Goal: Information Seeking & Learning: Learn about a topic

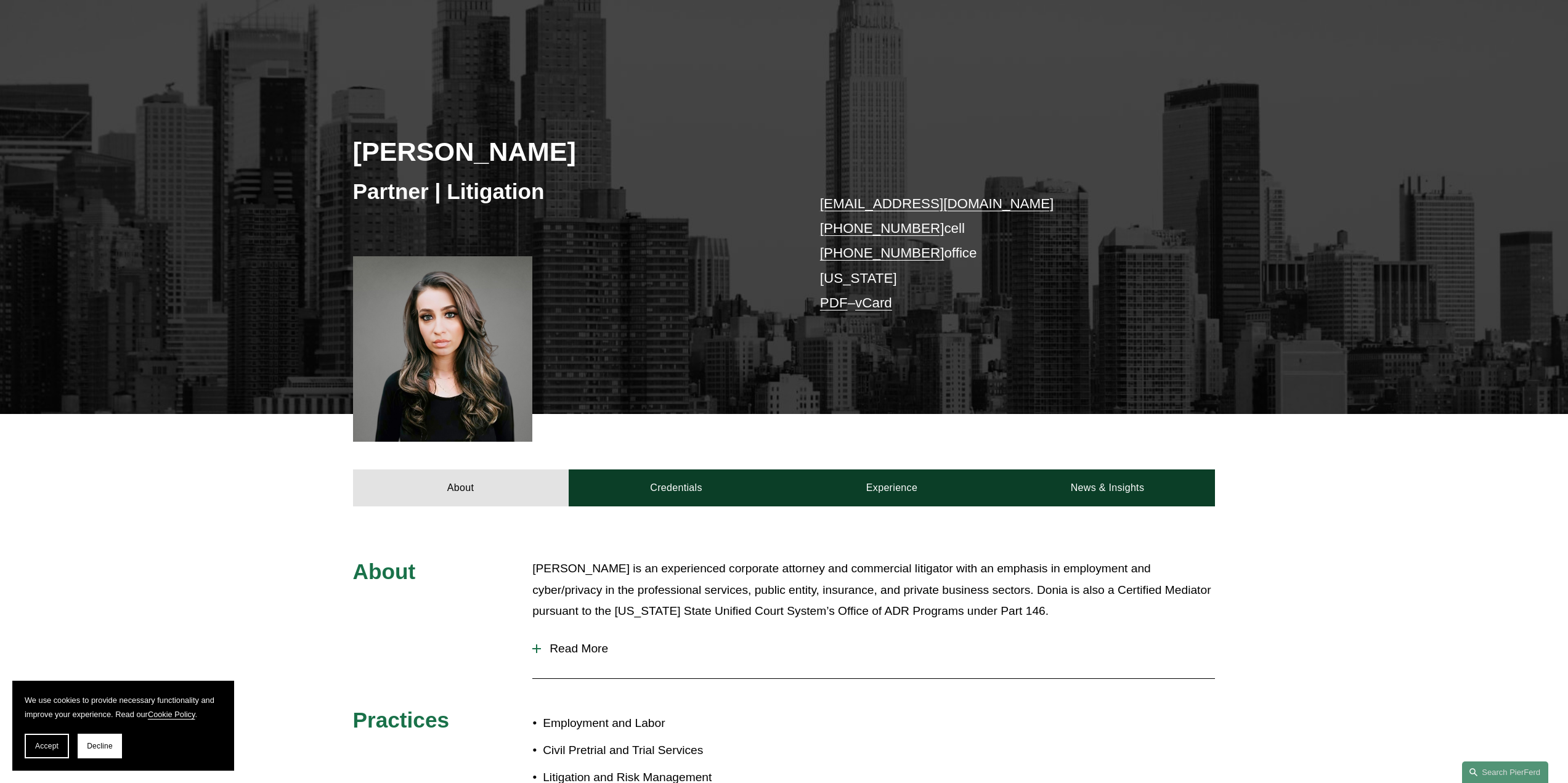
scroll to position [93, 0]
click at [441, 334] on div at bounding box center [443, 348] width 180 height 185
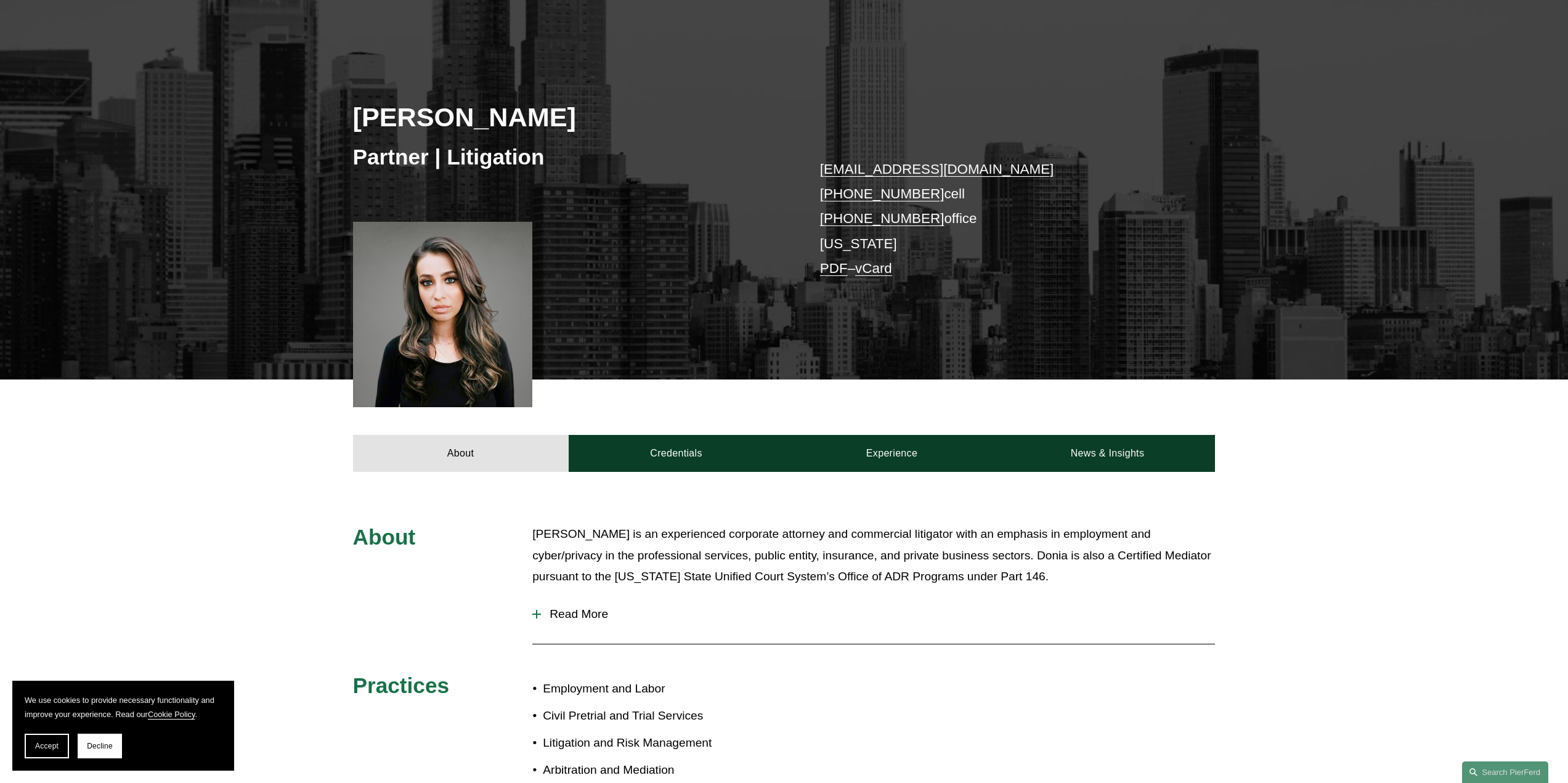
scroll to position [0, 0]
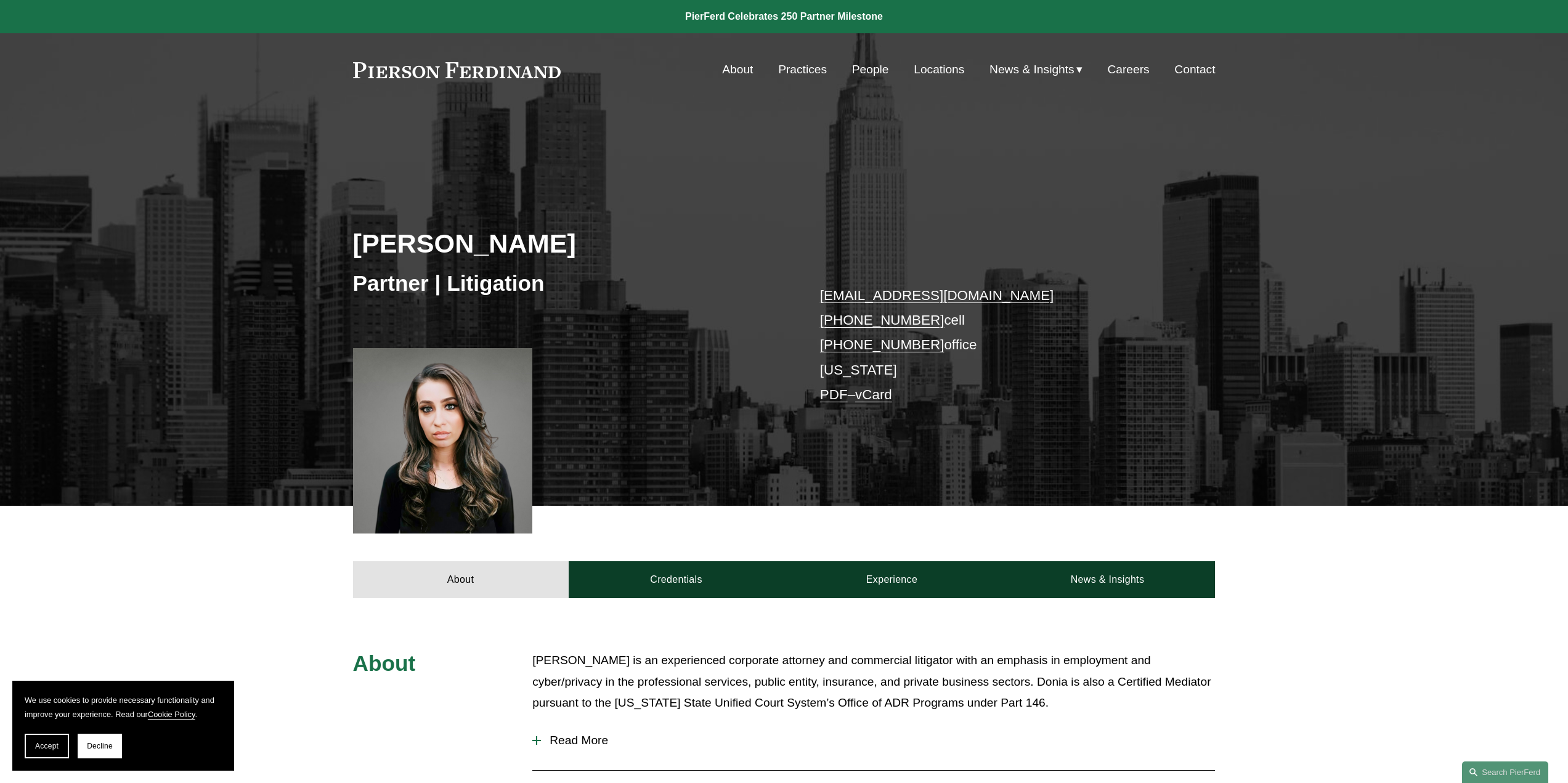
click at [461, 454] on div at bounding box center [443, 441] width 180 height 185
click at [873, 70] on link "People" at bounding box center [871, 69] width 37 height 23
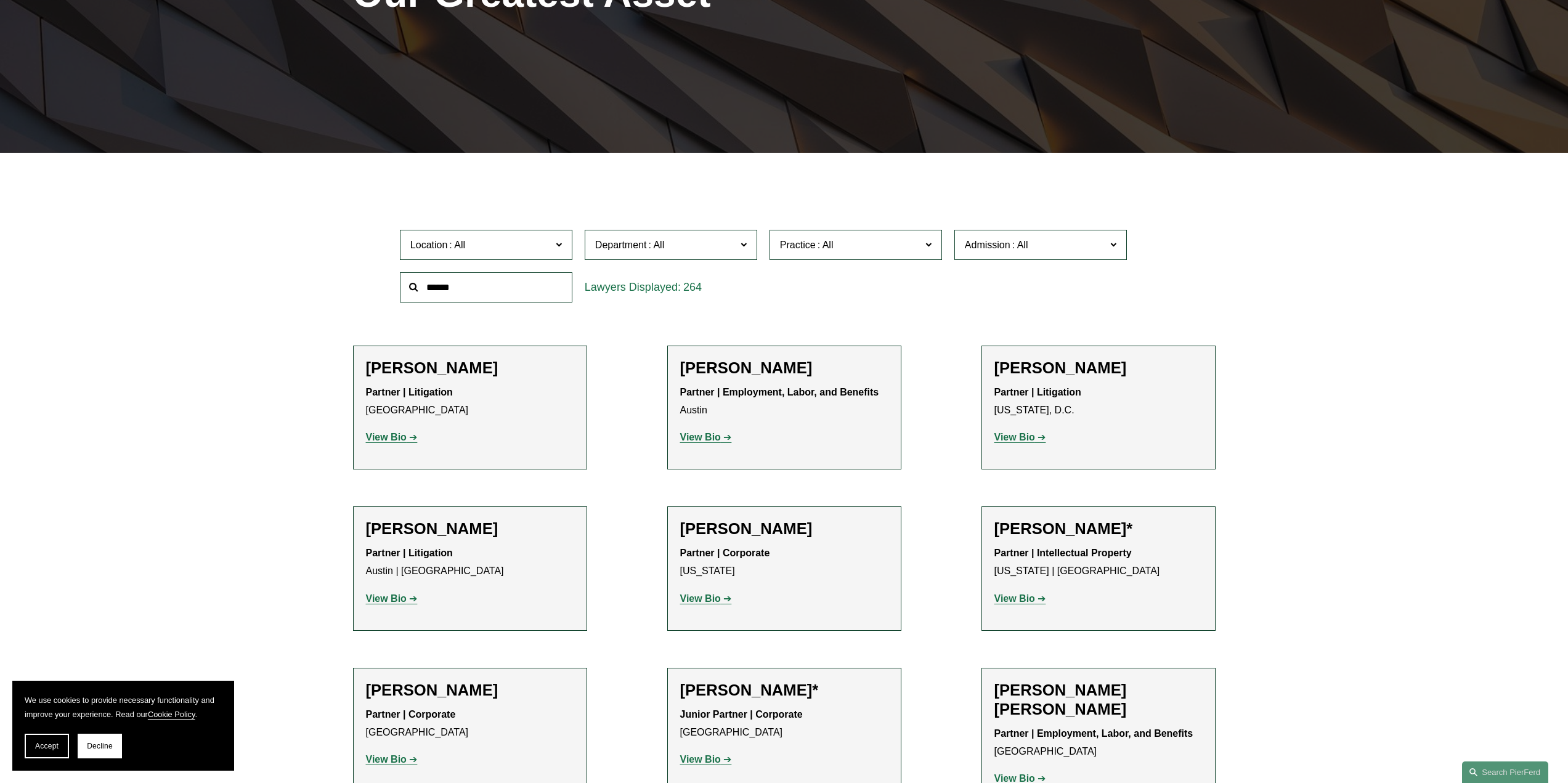
scroll to position [246, 0]
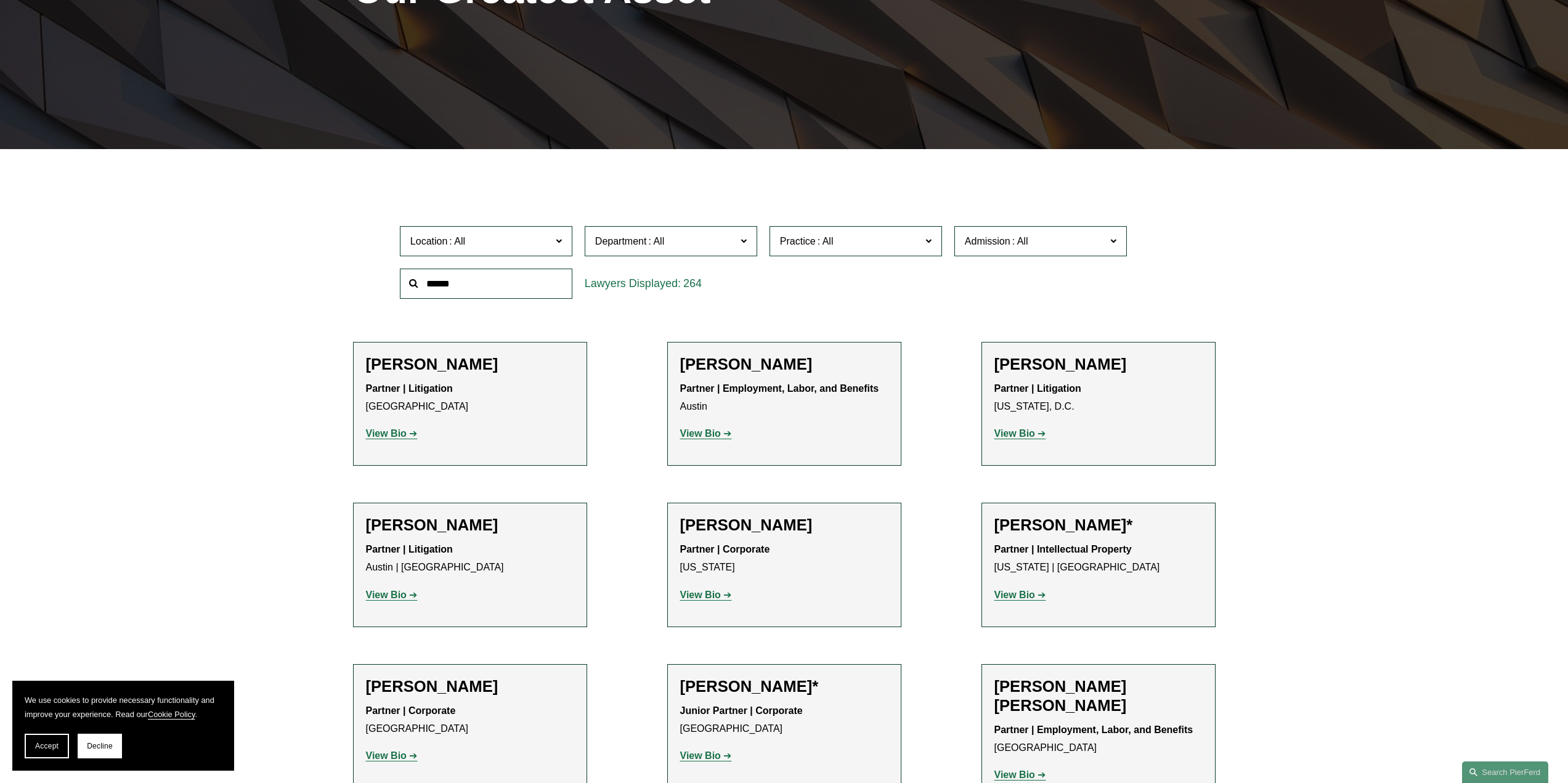
click at [389, 430] on strong "View Bio" at bounding box center [386, 433] width 41 height 10
click at [686, 433] on strong "View Bio" at bounding box center [701, 433] width 41 height 10
click at [1012, 441] on p "View Bio" at bounding box center [1099, 434] width 208 height 18
click at [1010, 438] on strong "View Bio" at bounding box center [1015, 433] width 41 height 10
click at [380, 599] on strong "View Bio" at bounding box center [386, 594] width 41 height 10
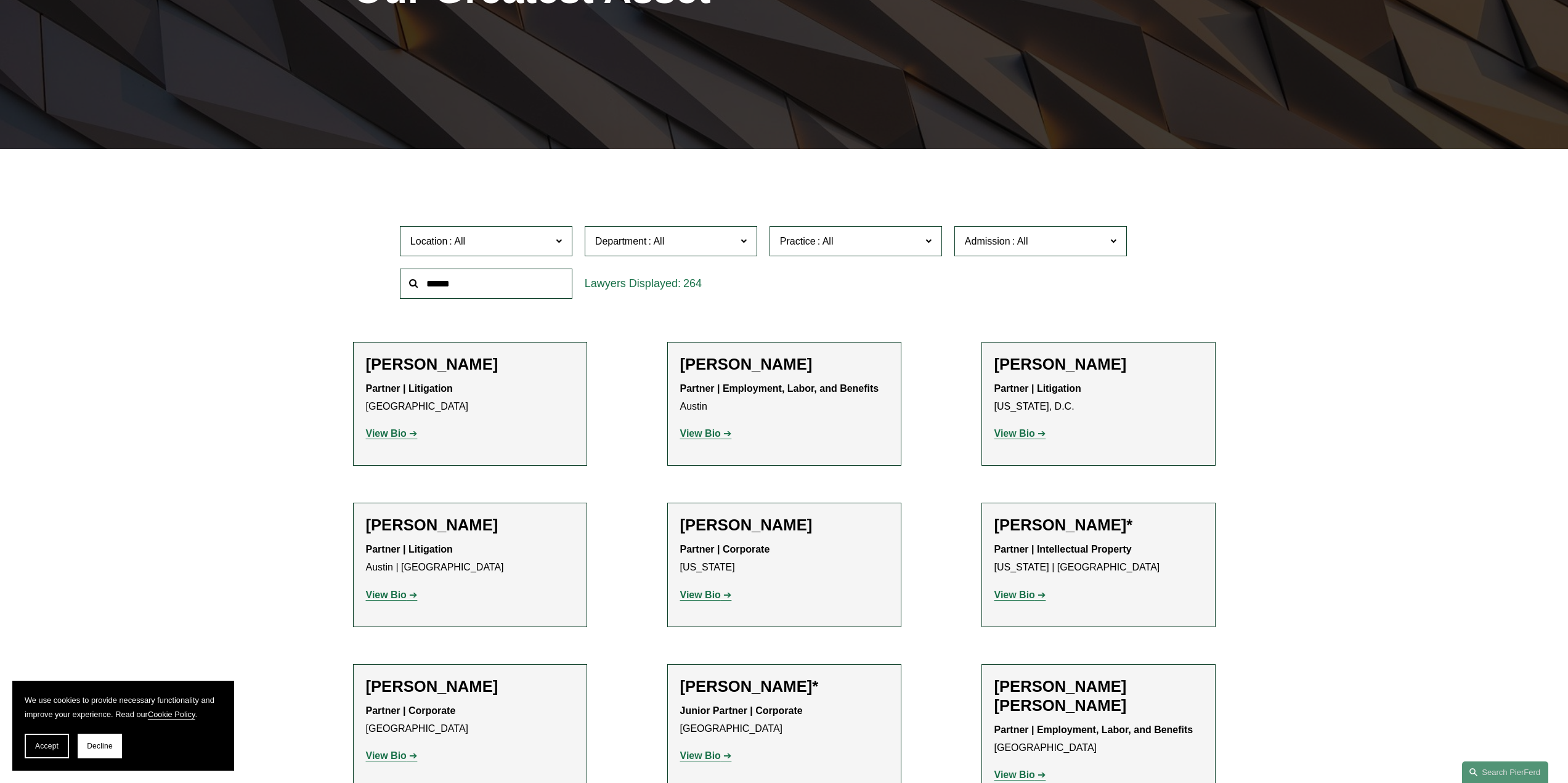
click at [687, 592] on strong "View Bio" at bounding box center [701, 594] width 41 height 10
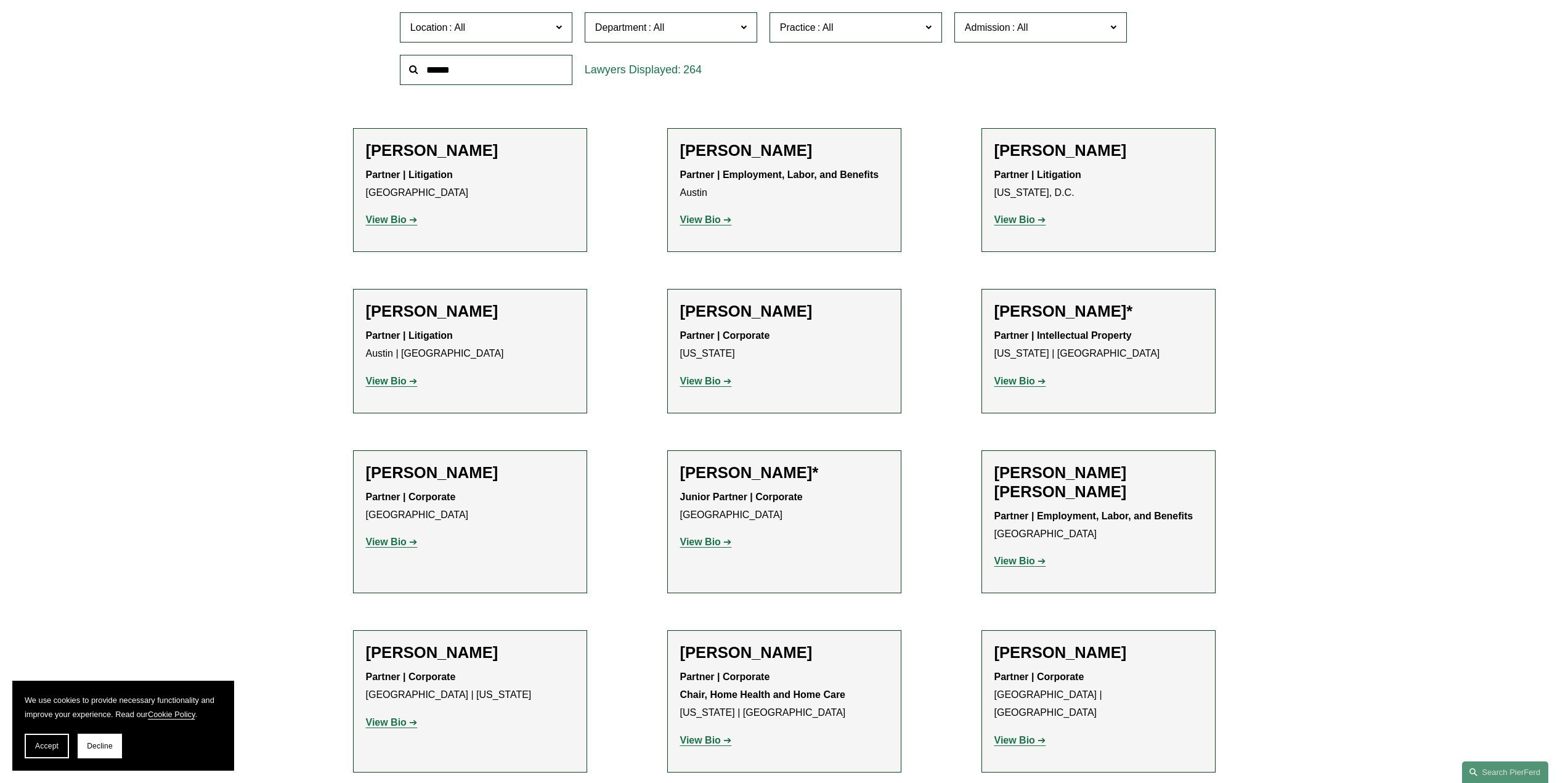
scroll to position [462, 0]
click at [388, 543] on strong "View Bio" at bounding box center [386, 539] width 41 height 10
click at [706, 541] on strong "View Bio" at bounding box center [701, 539] width 41 height 10
click at [1022, 558] on strong "View Bio" at bounding box center [1015, 558] width 41 height 10
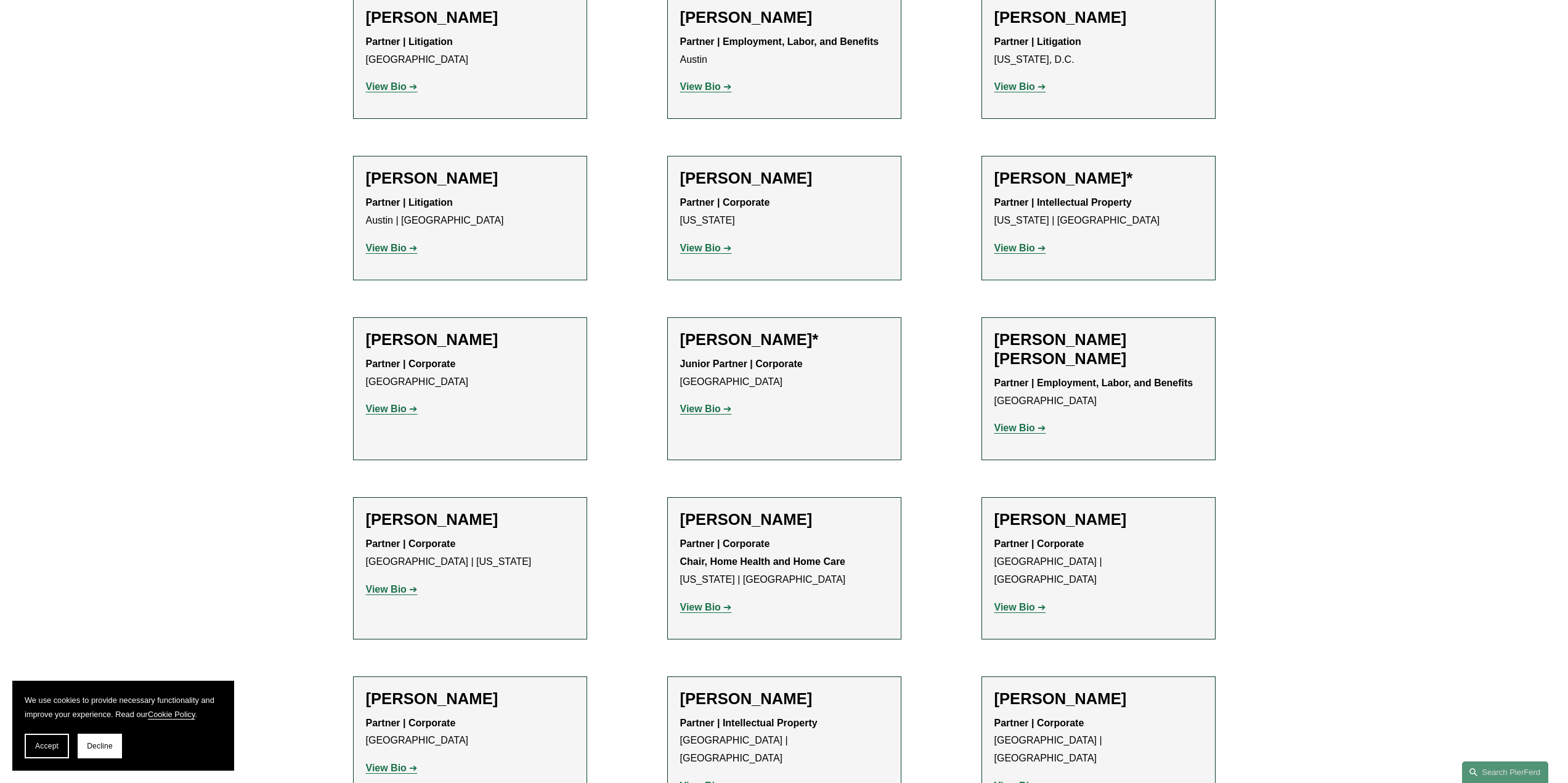
scroll to position [616, 0]
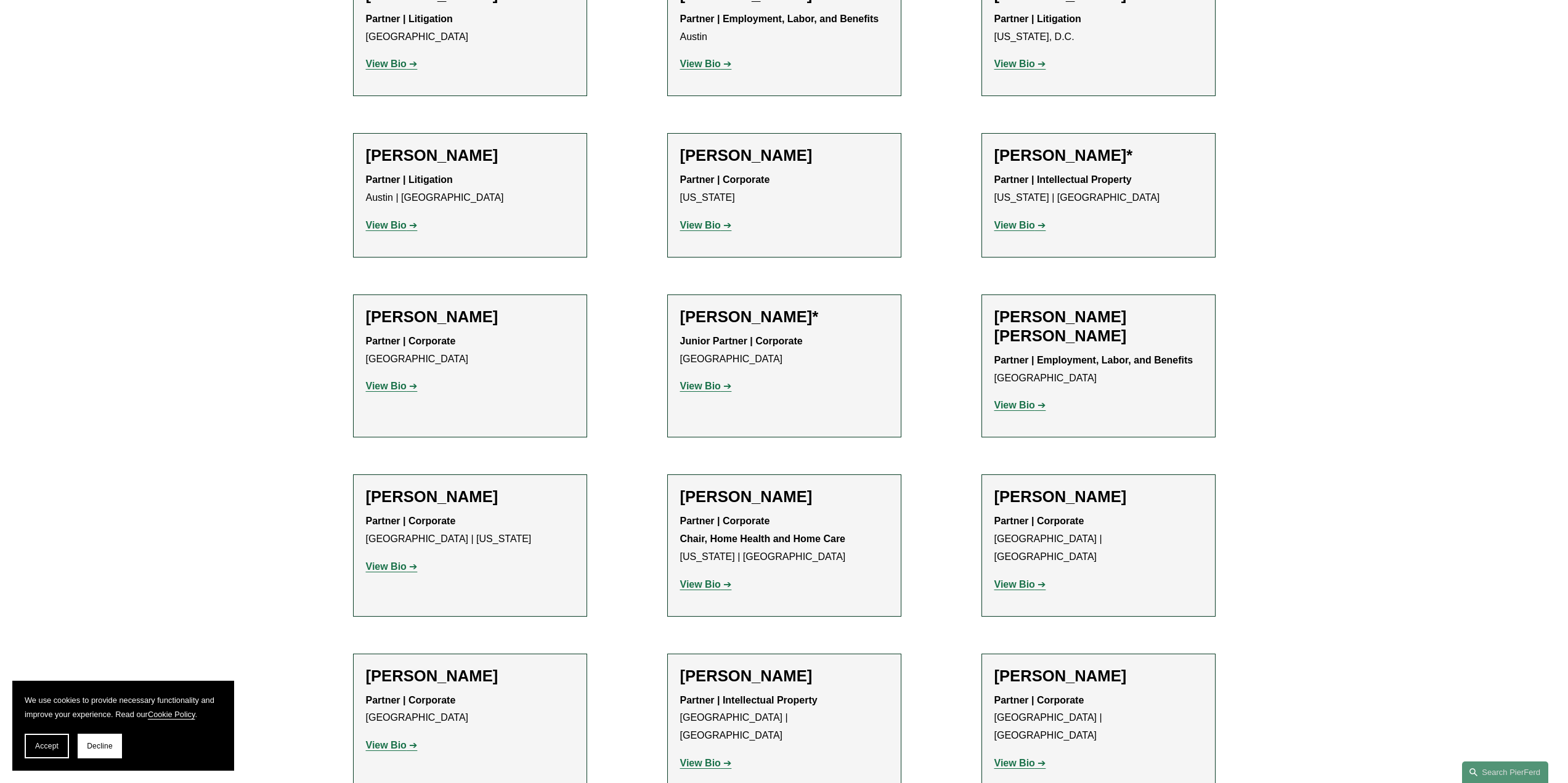
click at [381, 570] on strong "View Bio" at bounding box center [386, 566] width 41 height 10
click at [708, 587] on strong "View Bio" at bounding box center [701, 584] width 41 height 10
click at [1011, 579] on strong "View Bio" at bounding box center [1015, 584] width 41 height 10
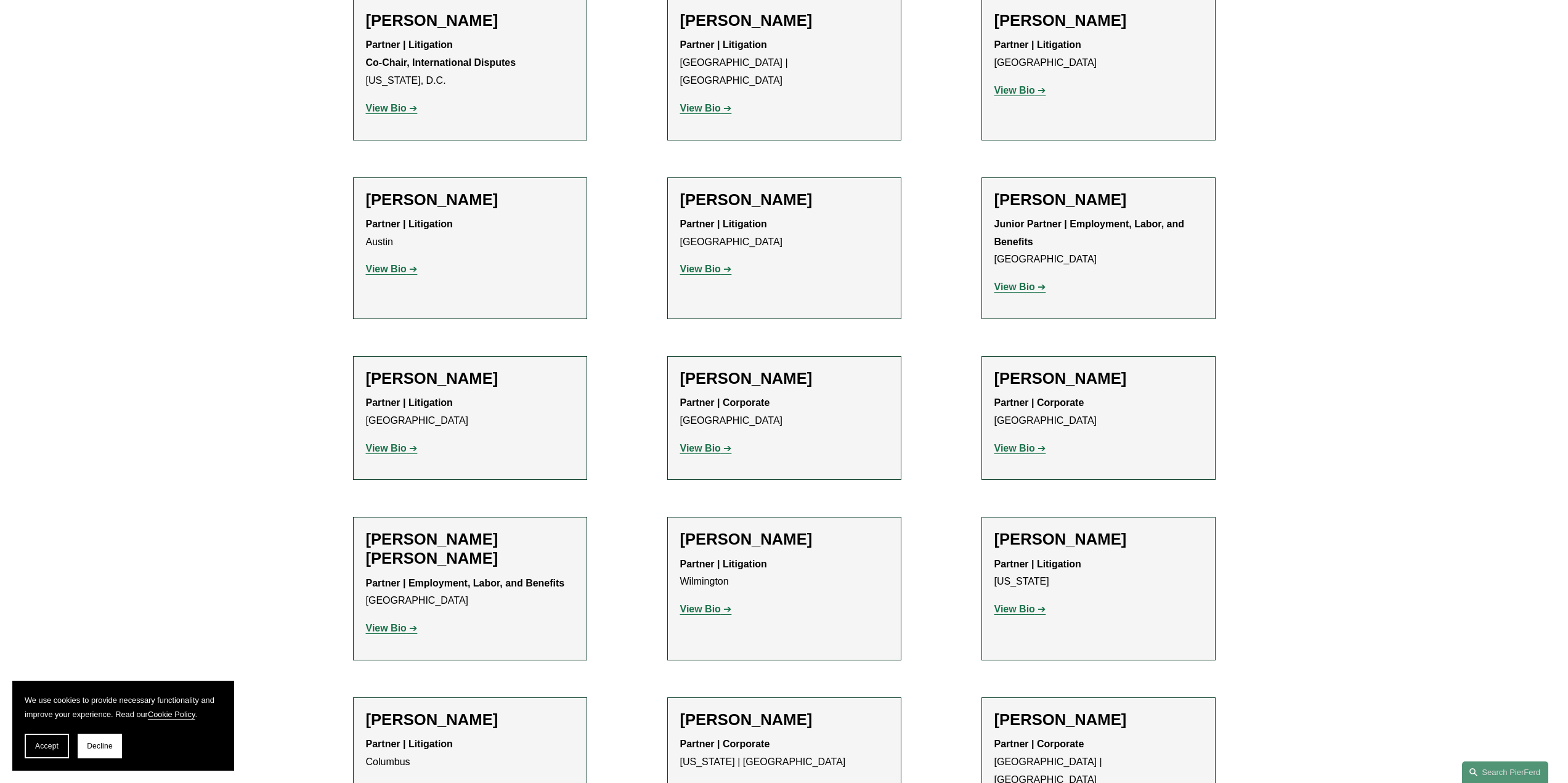
scroll to position [2556, 0]
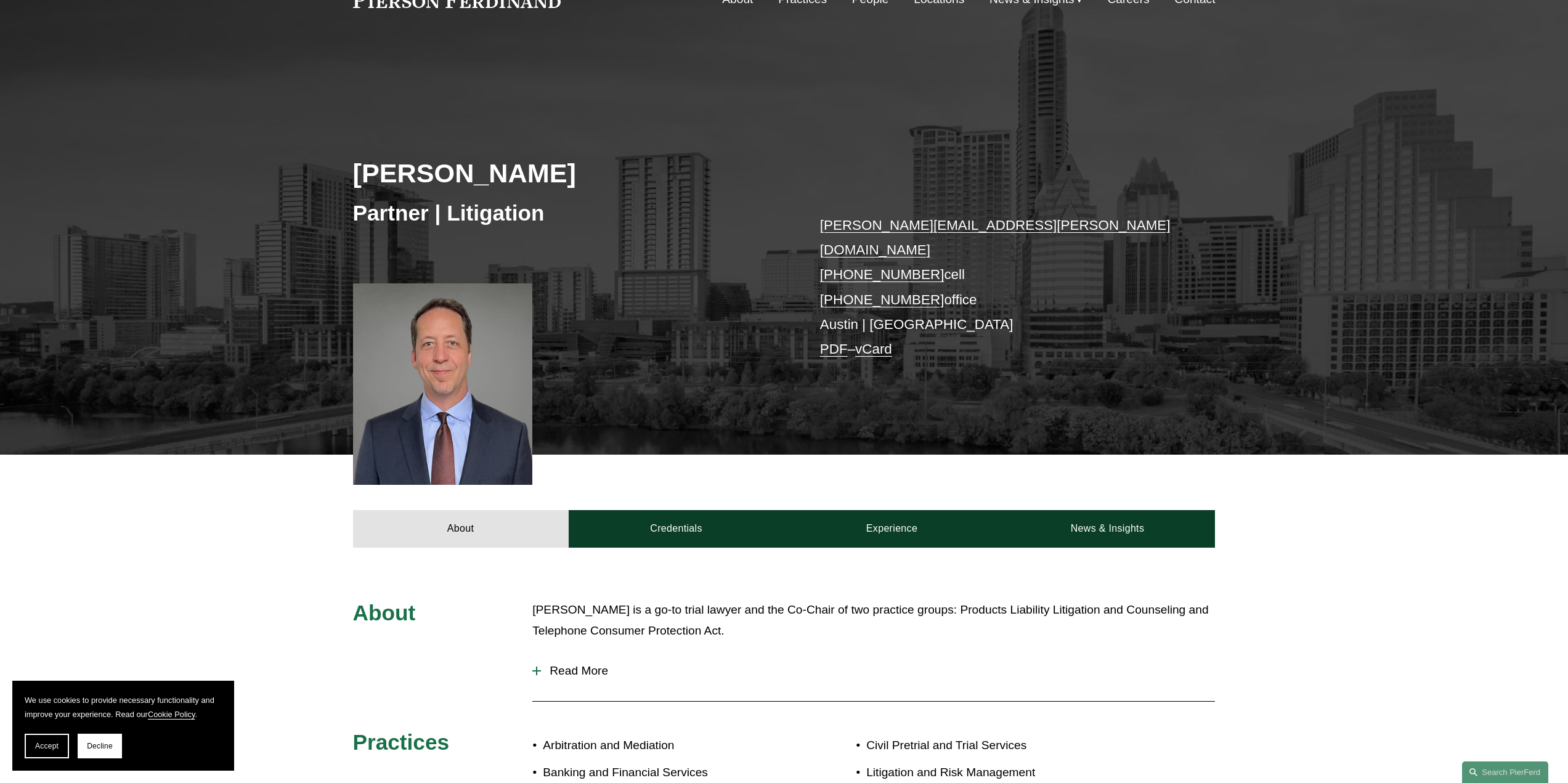
scroll to position [16, 0]
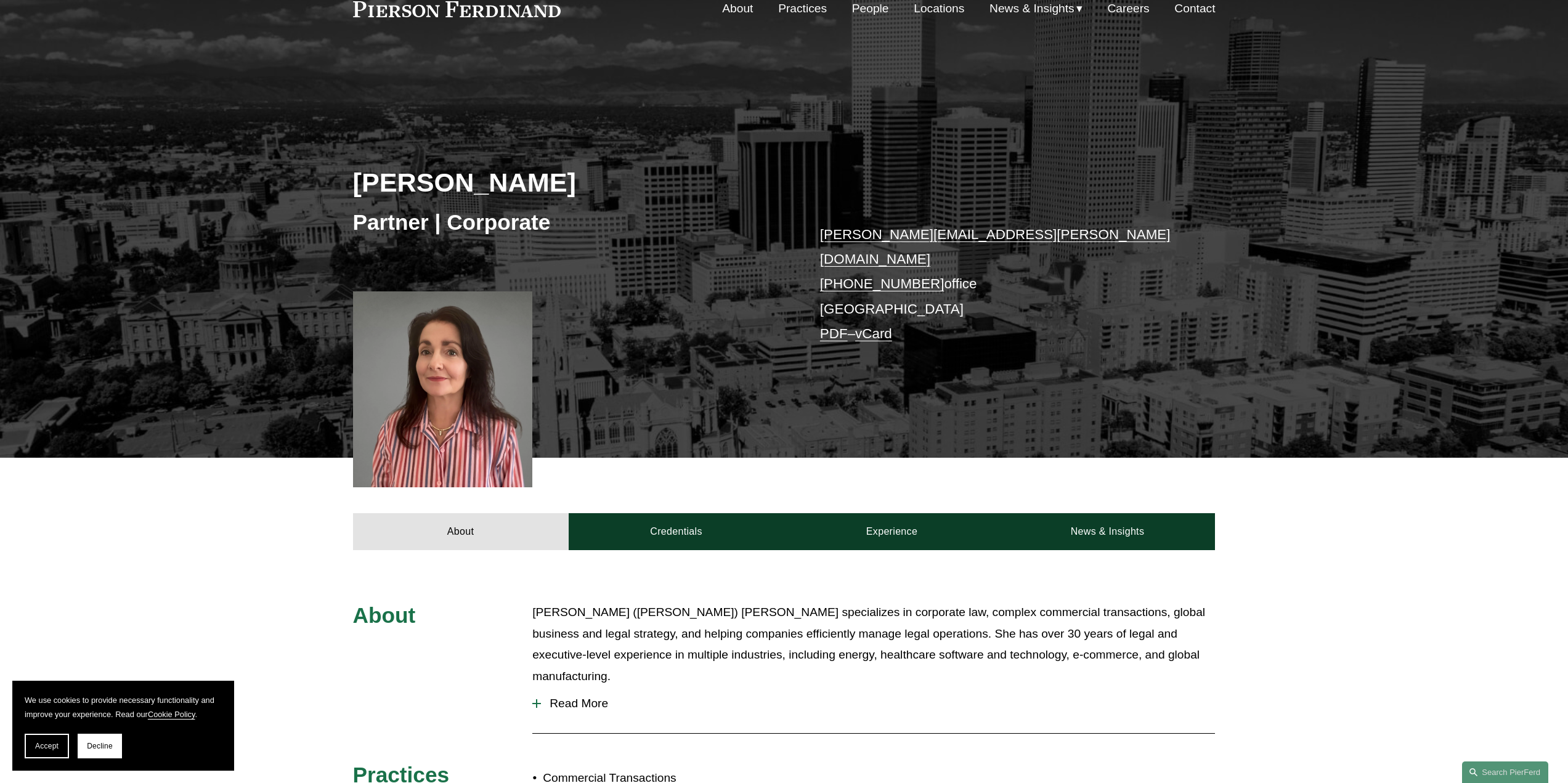
scroll to position [61, 0]
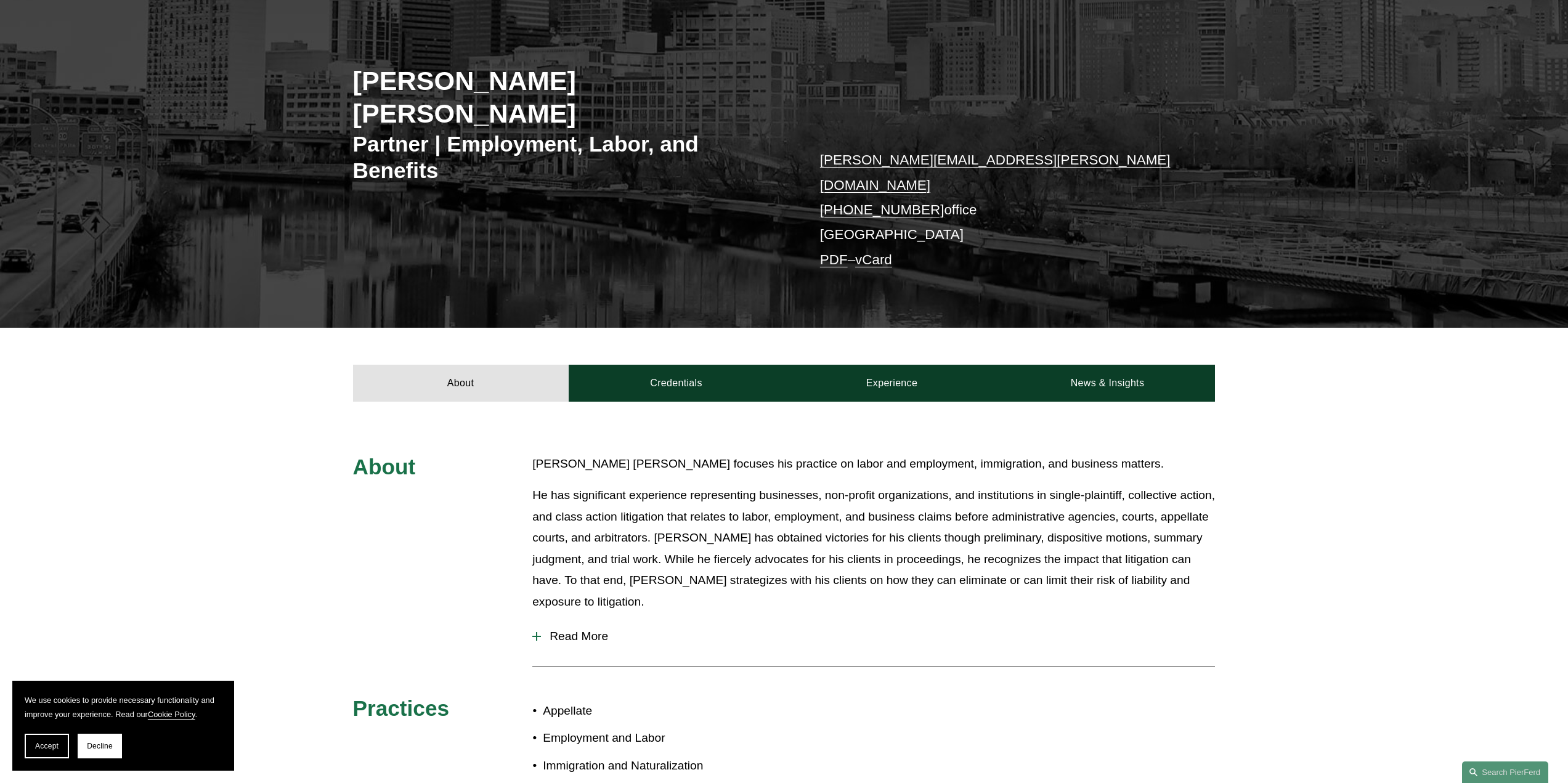
scroll to position [216, 0]
